Goal: Task Accomplishment & Management: Use online tool/utility

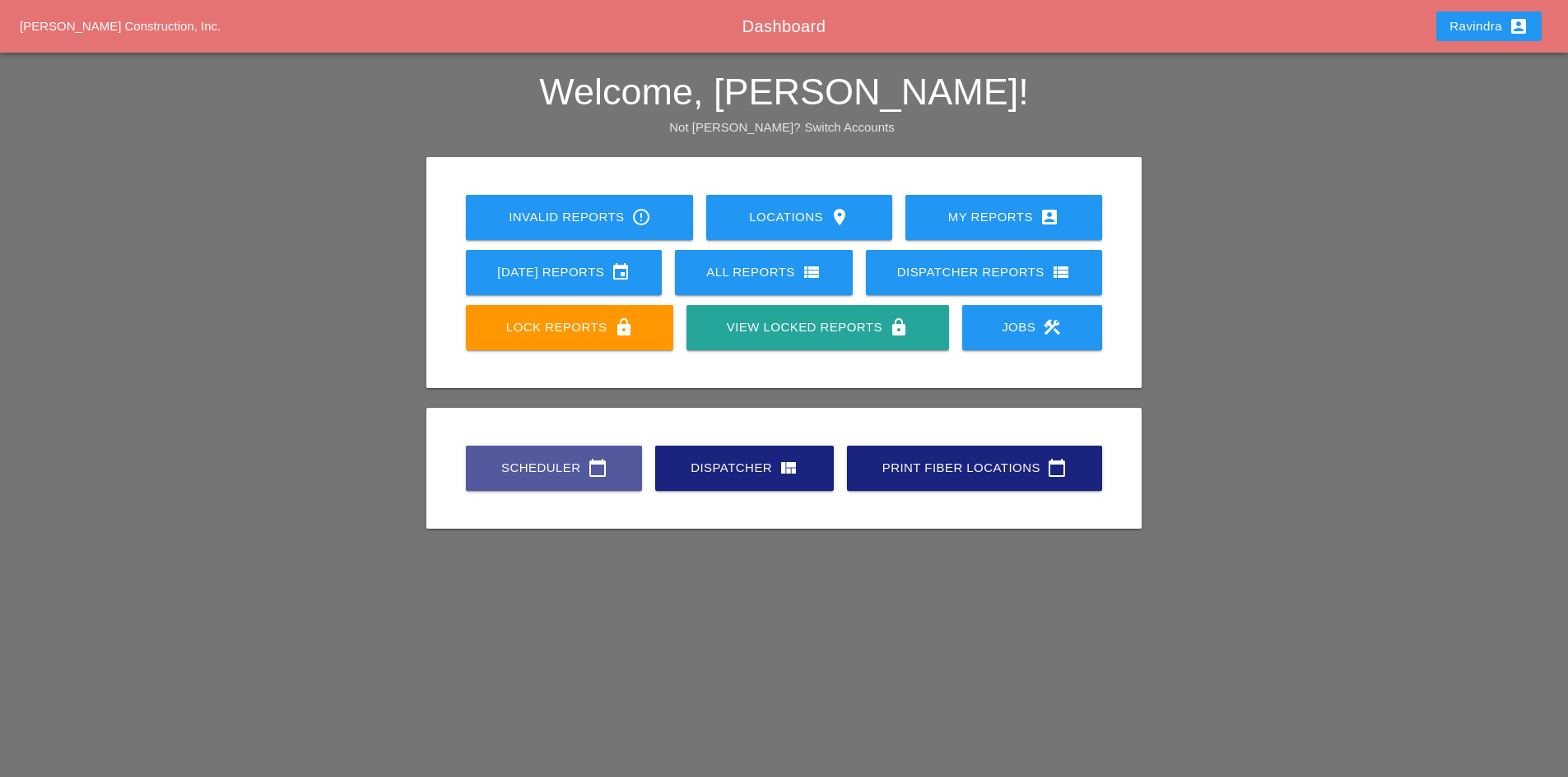
click at [513, 465] on div "Scheduler calendar_today" at bounding box center [553, 468] width 123 height 20
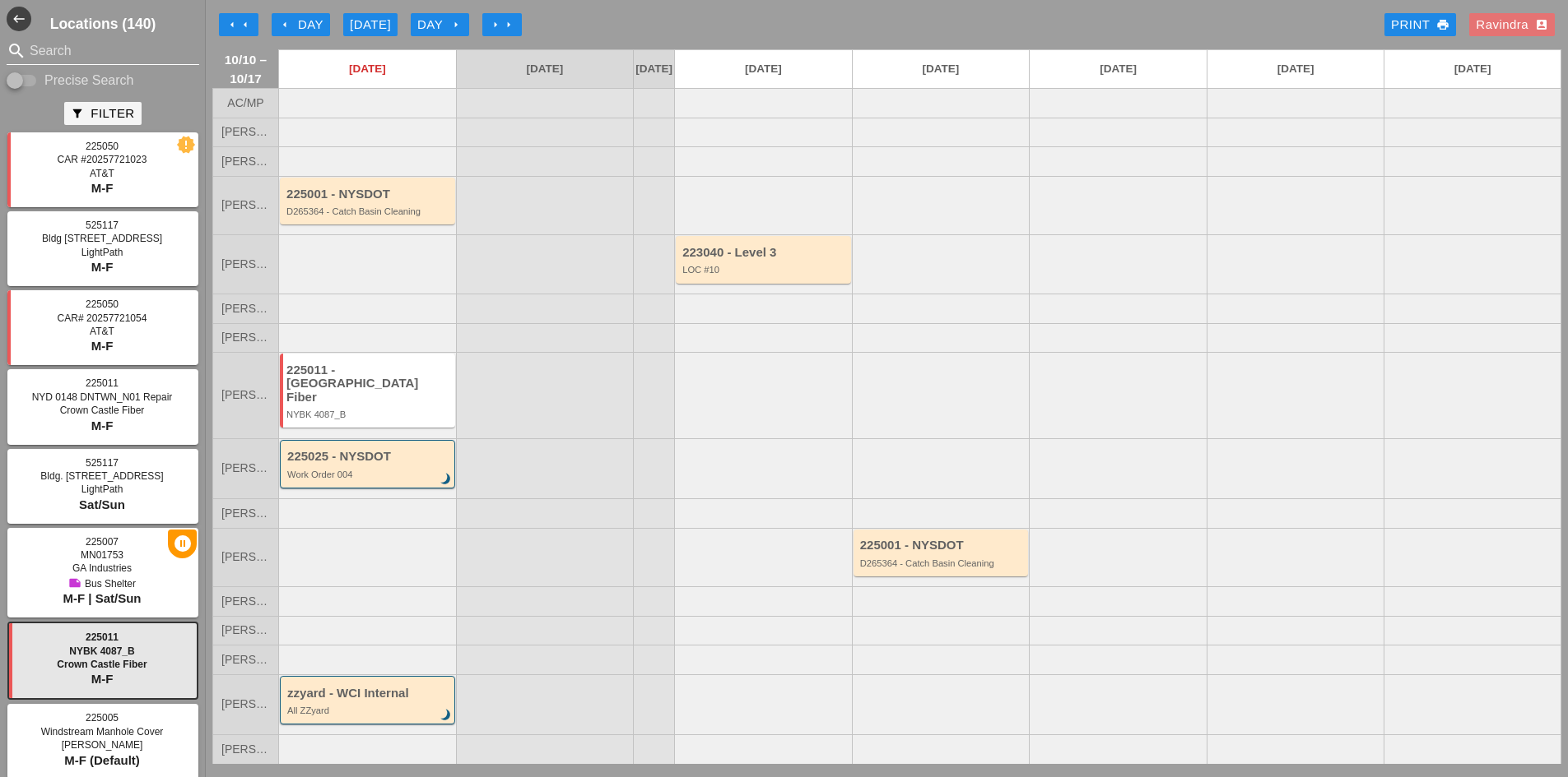
click at [142, 55] on input "Search" at bounding box center [103, 50] width 147 height 26
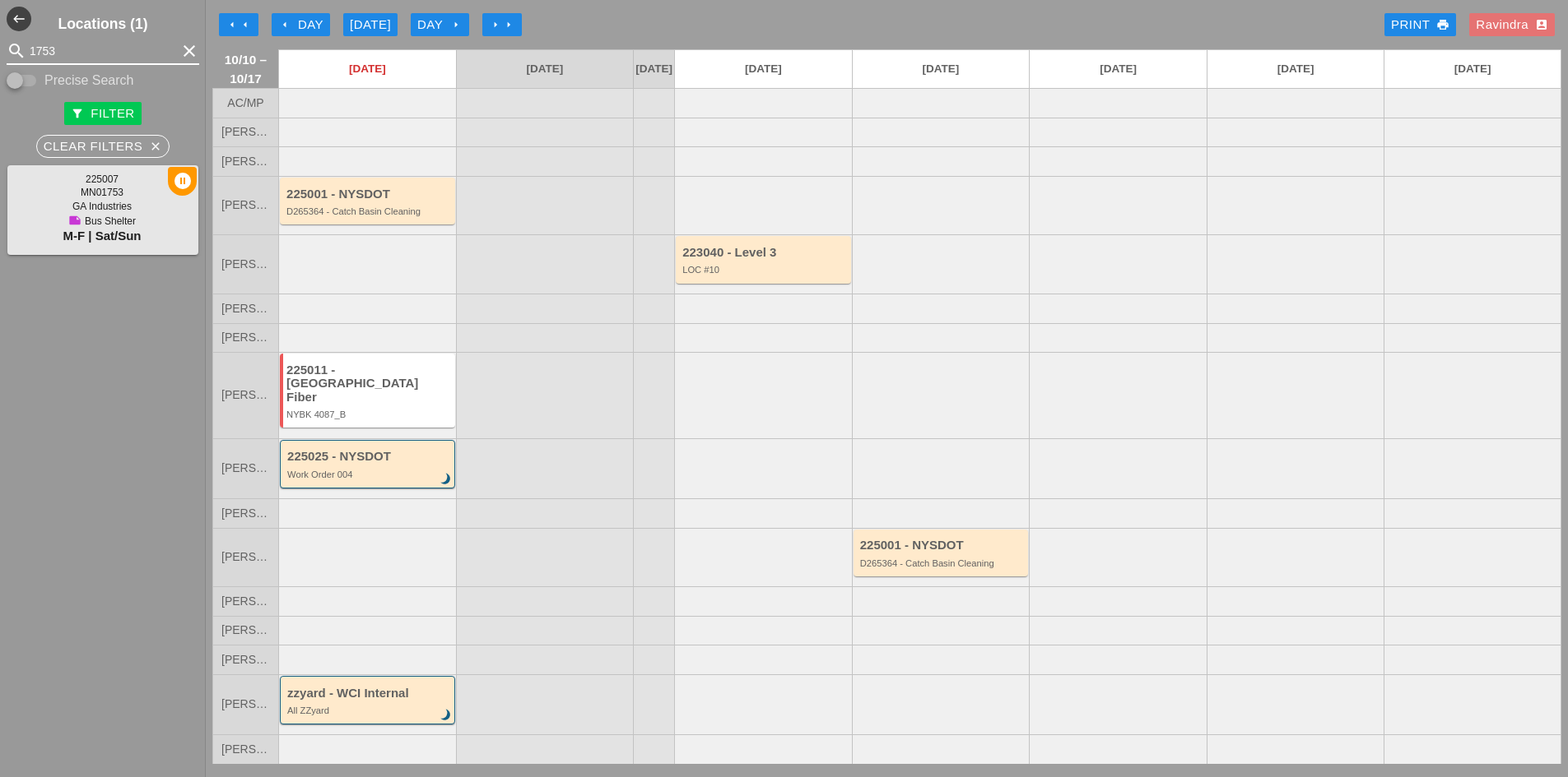
type input "1753"
drag, startPoint x: 77, startPoint y: 221, endPoint x: 137, endPoint y: 219, distance: 60.0
click at [137, 219] on div "note Bus Shelter" at bounding box center [103, 221] width 177 height 14
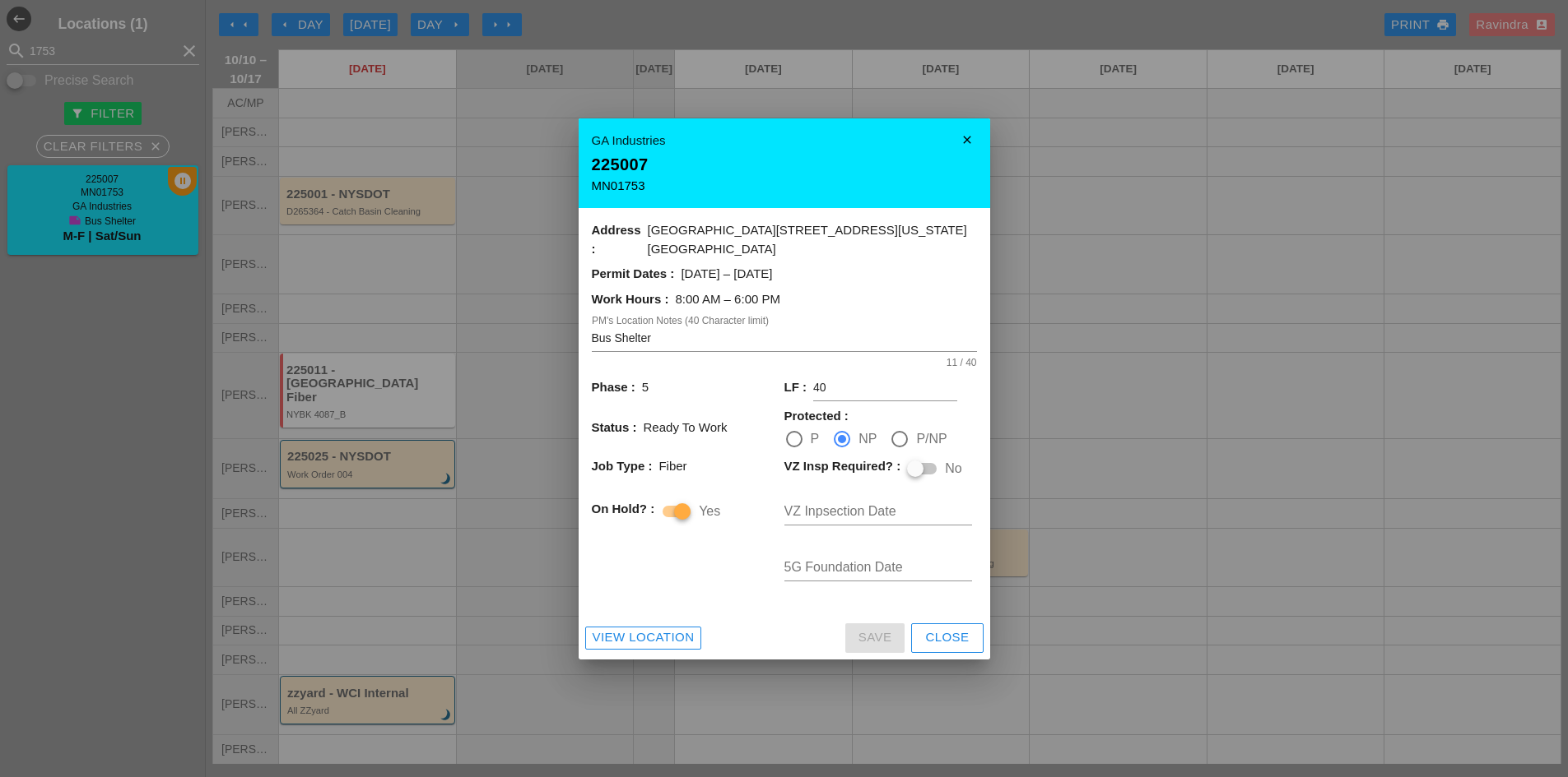
drag, startPoint x: 88, startPoint y: 214, endPoint x: 401, endPoint y: 219, distance: 313.0
click at [139, 224] on div at bounding box center [784, 388] width 1568 height 777
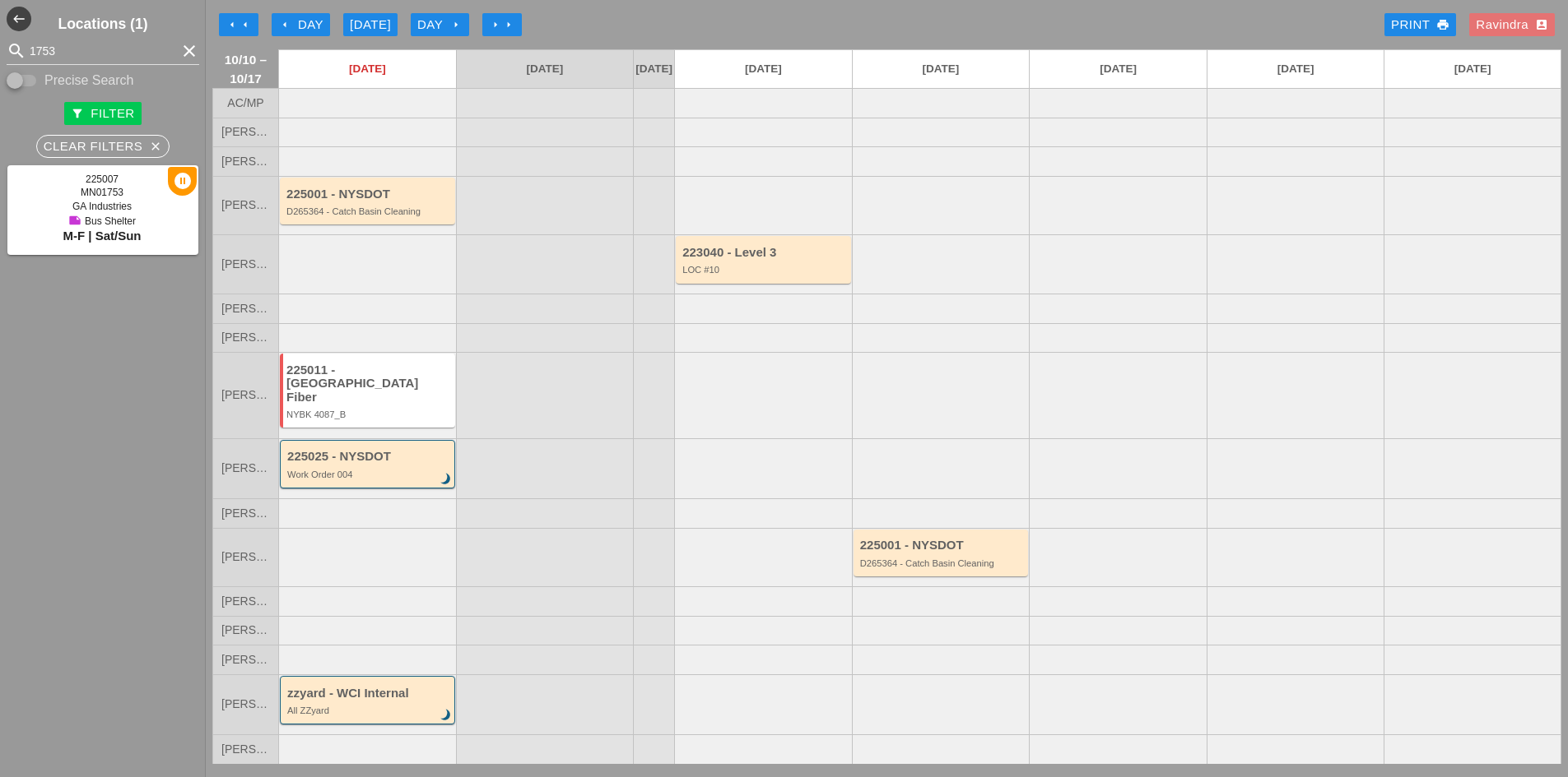
drag, startPoint x: 90, startPoint y: 230, endPoint x: 563, endPoint y: 205, distance: 473.7
click at [563, 205] on div "west Locations (1) search 1753 clear Precise Search filter_alt Filter Clear Fil…" at bounding box center [886, 388] width 1362 height 777
drag, startPoint x: 50, startPoint y: 214, endPoint x: 497, endPoint y: 192, distance: 447.5
click at [497, 192] on div "west Locations (1) search 1753 clear Precise Search filter_alt Filter Clear Fil…" at bounding box center [886, 388] width 1362 height 777
click at [69, 197] on div "MN01753" at bounding box center [103, 192] width 177 height 12
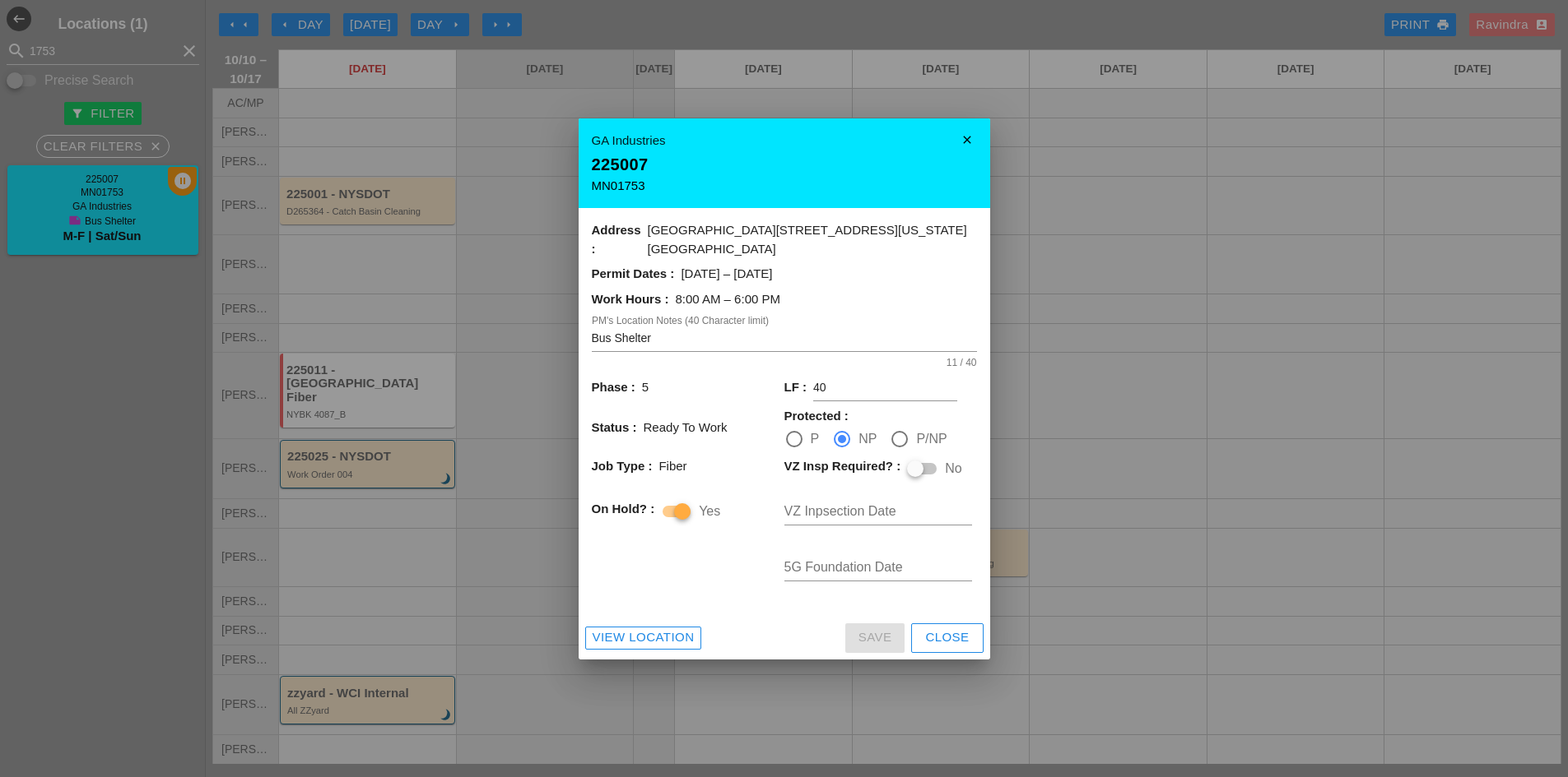
click at [971, 157] on icon "close" at bounding box center [966, 140] width 33 height 33
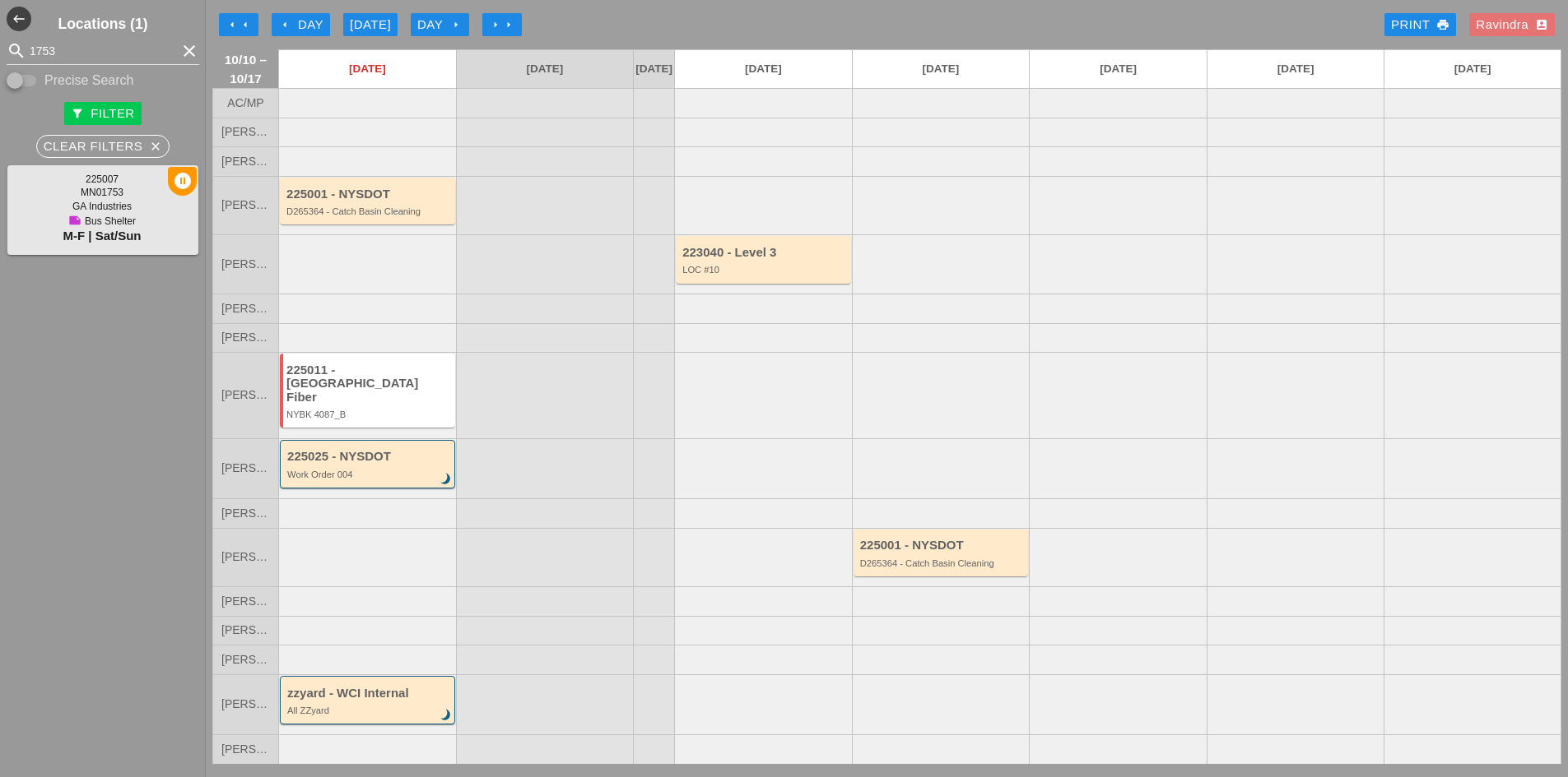
click at [173, 184] on icon "pause_circle_filled" at bounding box center [182, 181] width 29 height 29
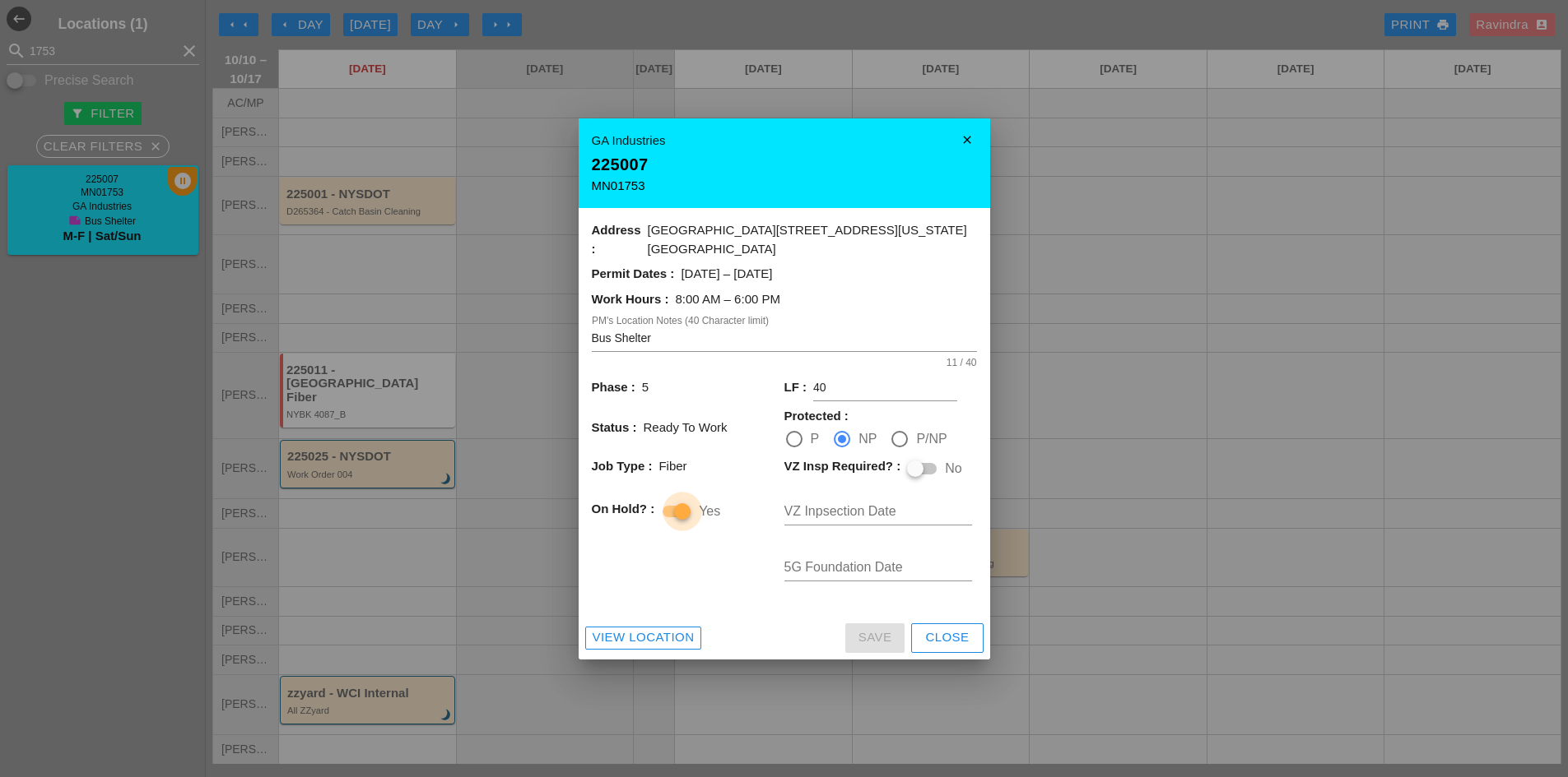
click at [682, 507] on div at bounding box center [682, 511] width 28 height 28
checkbox input "false"
click at [936, 633] on div "Close" at bounding box center [947, 637] width 43 height 19
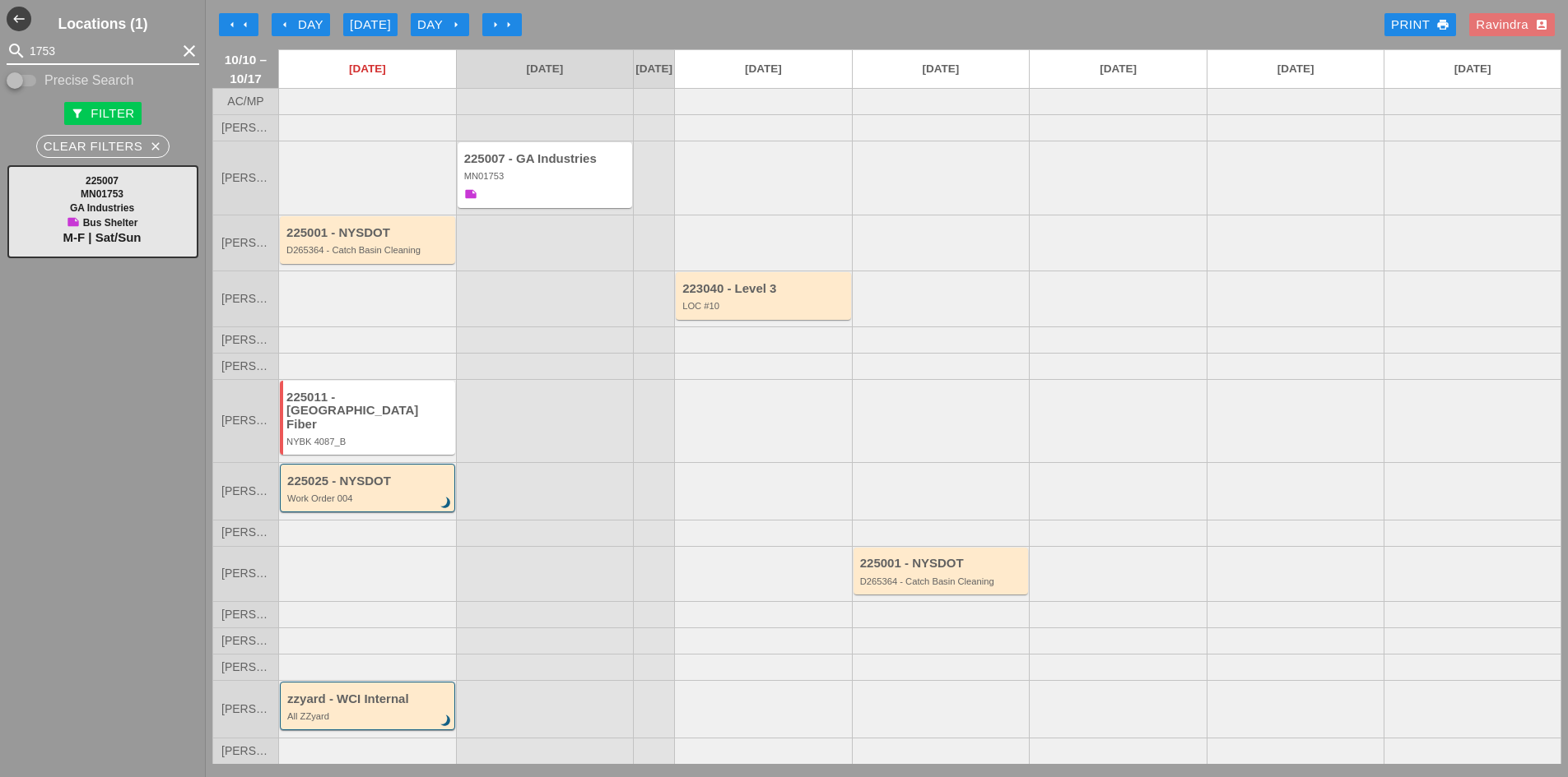
drag, startPoint x: 64, startPoint y: 53, endPoint x: -34, endPoint y: 45, distance: 98.3
click at [0, 45] on html "Home Locations My Reports Today's Reports All Reports Dispatcher Reports Jobs S…" at bounding box center [784, 388] width 1568 height 777
type input "n027"
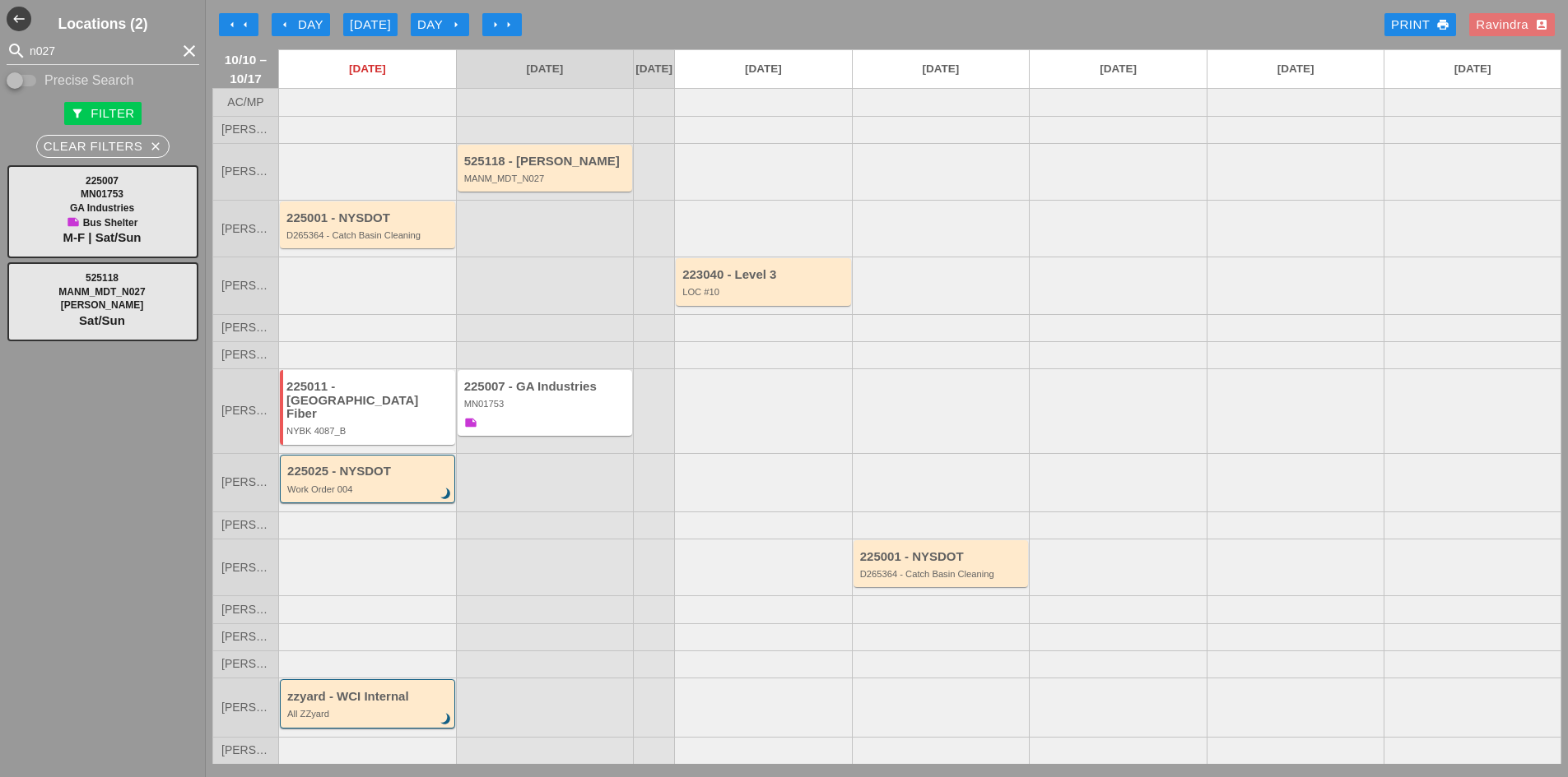
click at [732, 518] on div at bounding box center [762, 525] width 177 height 27
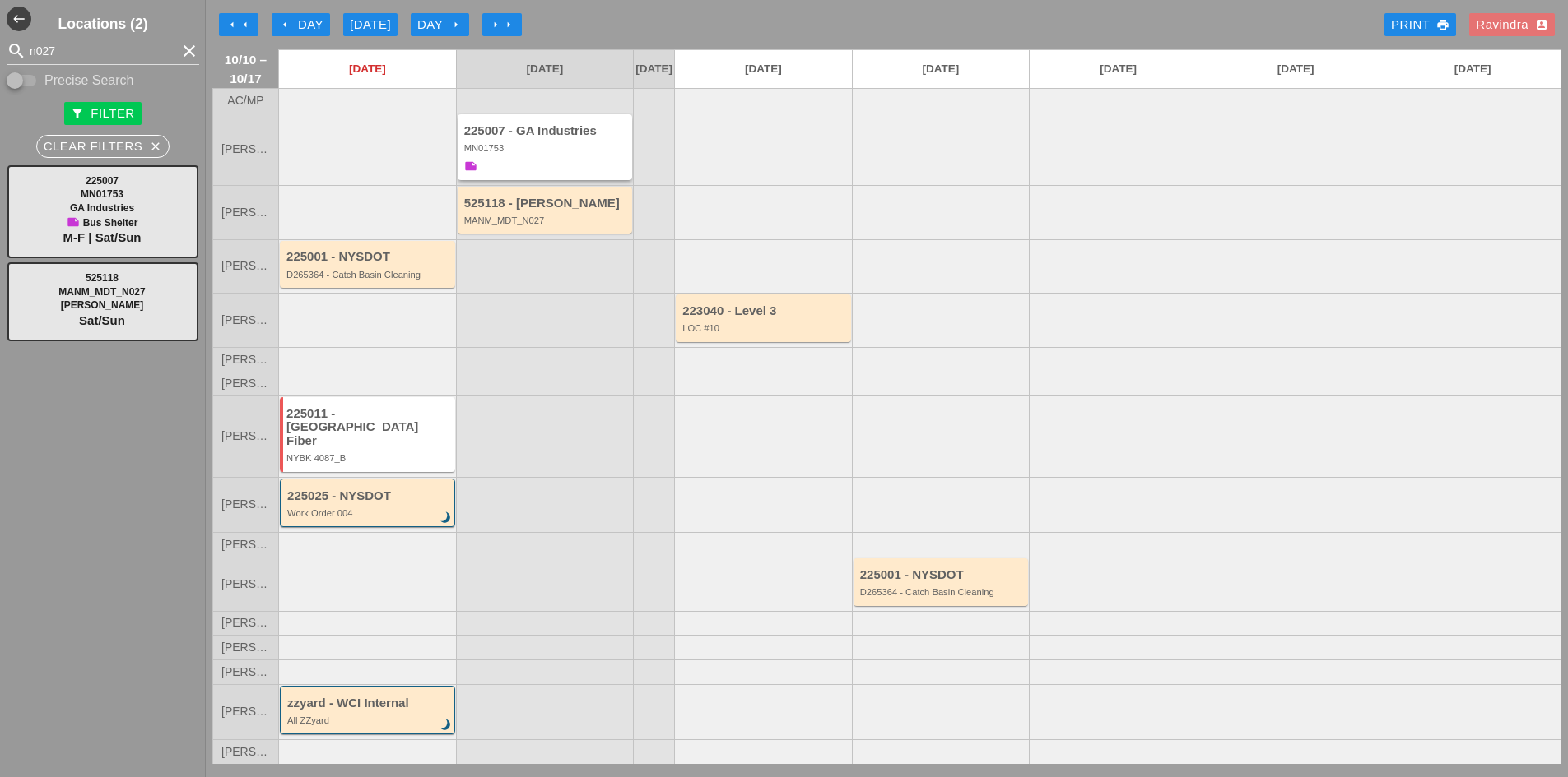
click at [579, 171] on div "225007 - GA Industries MN01753 note" at bounding box center [546, 150] width 165 height 52
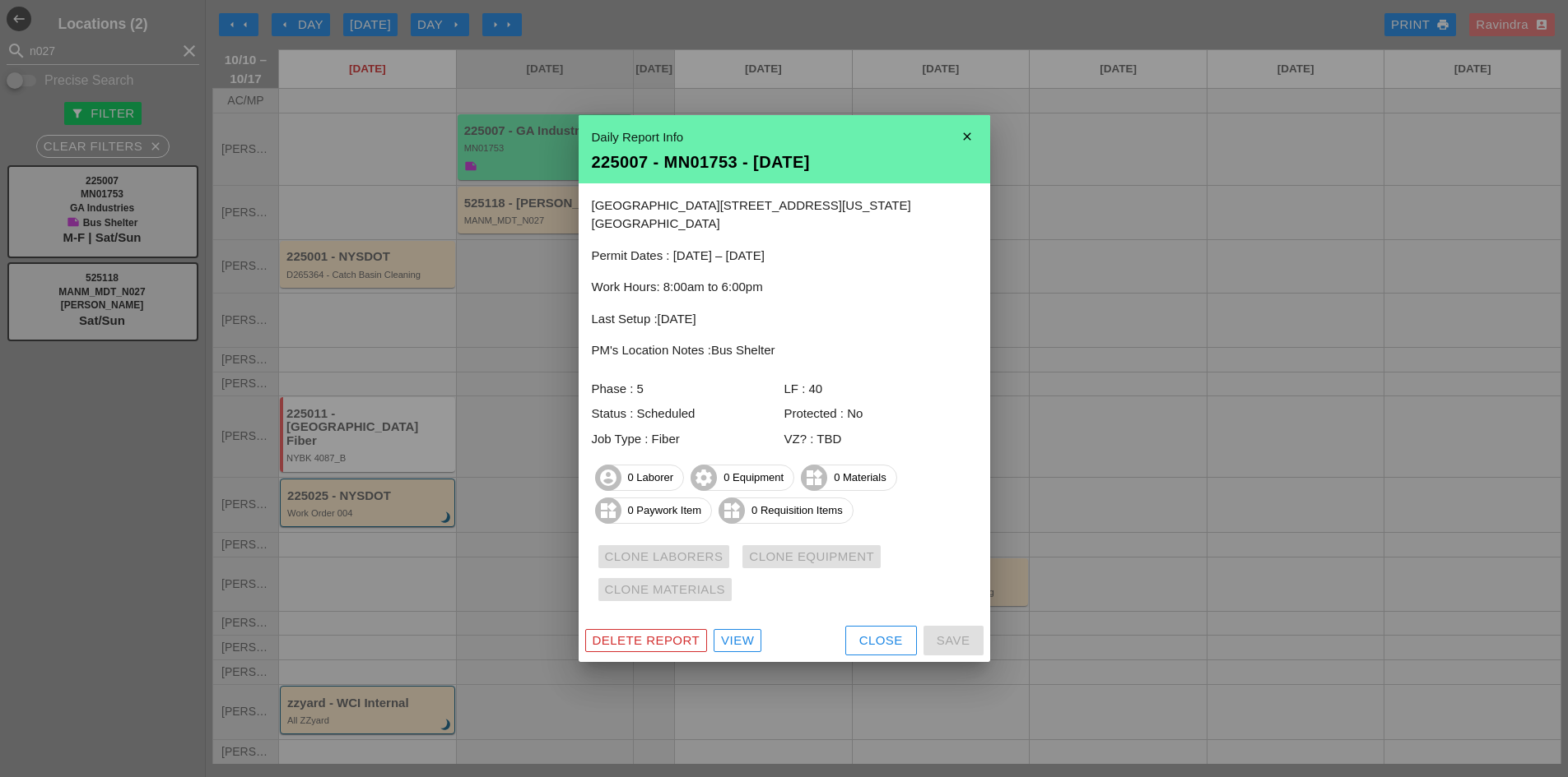
click at [871, 637] on div "Close" at bounding box center [881, 641] width 43 height 19
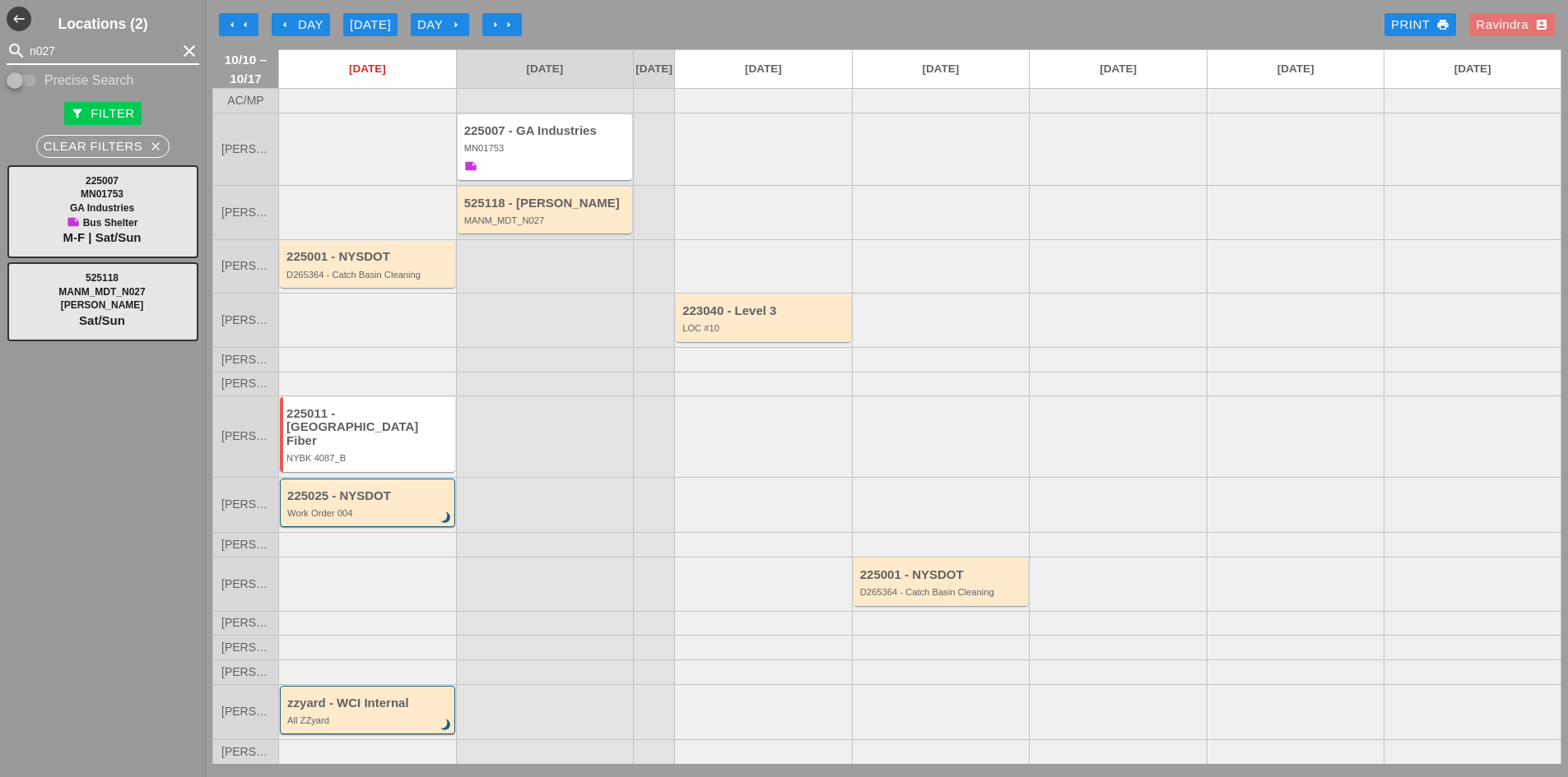
drag, startPoint x: 100, startPoint y: 59, endPoint x: -140, endPoint y: 54, distance: 240.1
click at [0, 54] on html "Home Locations My Reports Today's Reports All Reports Dispatcher Reports Jobs S…" at bounding box center [784, 388] width 1568 height 777
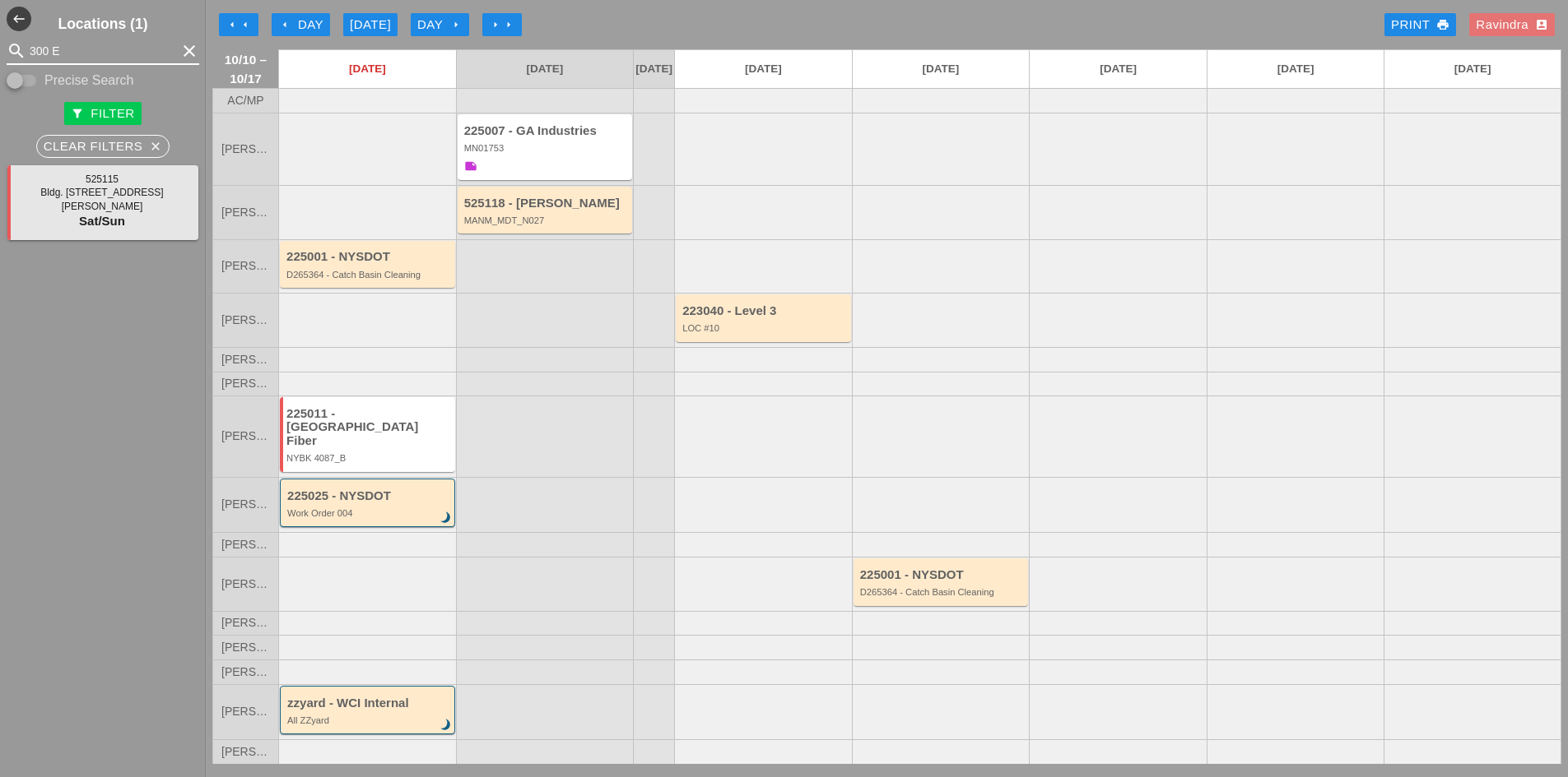
type input "300 E"
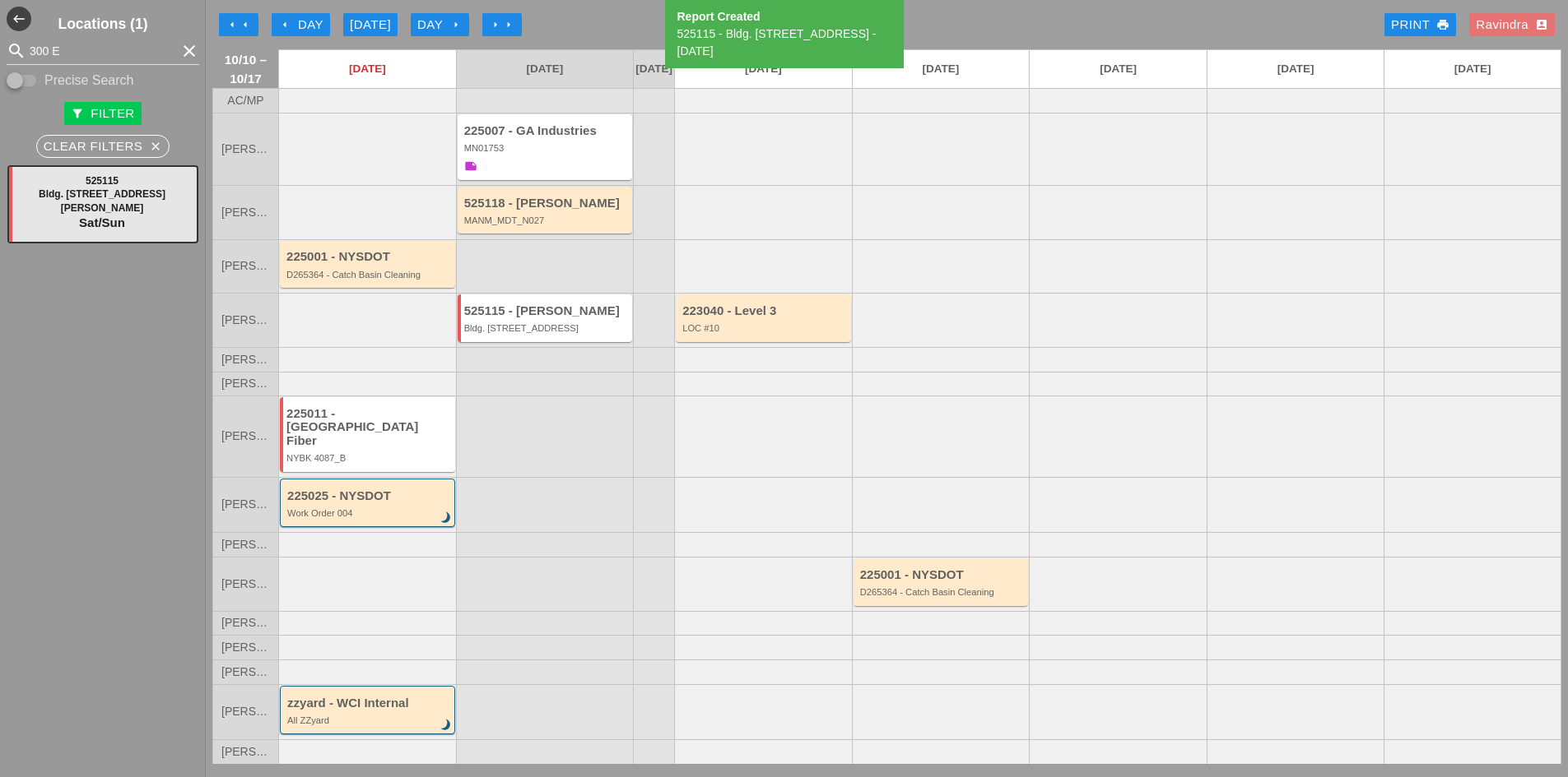
click at [531, 423] on div at bounding box center [544, 437] width 177 height 81
